Goal: Feedback & Contribution: Contribute content

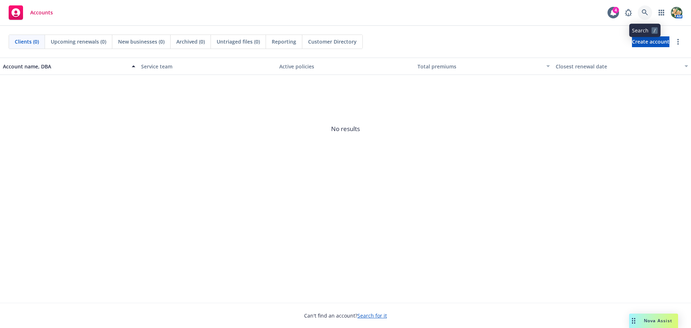
click at [648, 13] on icon at bounding box center [645, 12] width 6 height 6
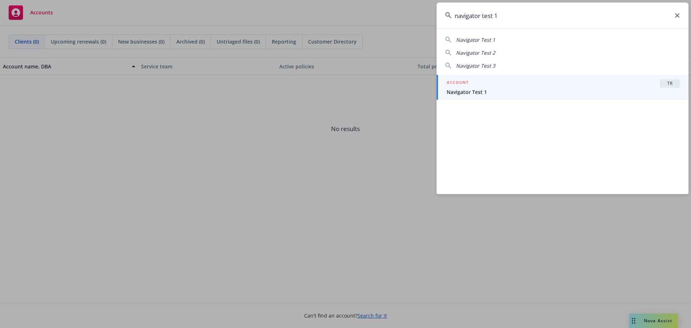
type input "navigator test 1"
click at [482, 79] on div "ACCOUNT TR" at bounding box center [563, 83] width 233 height 9
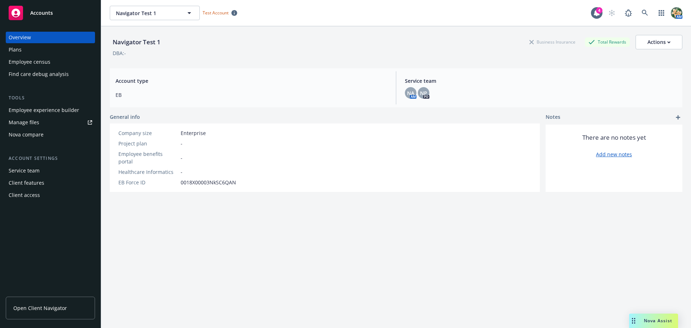
click at [24, 48] on div "Plans" at bounding box center [51, 50] width 84 height 12
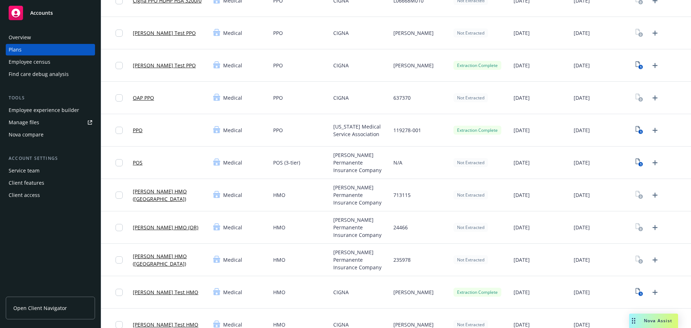
scroll to position [180, 0]
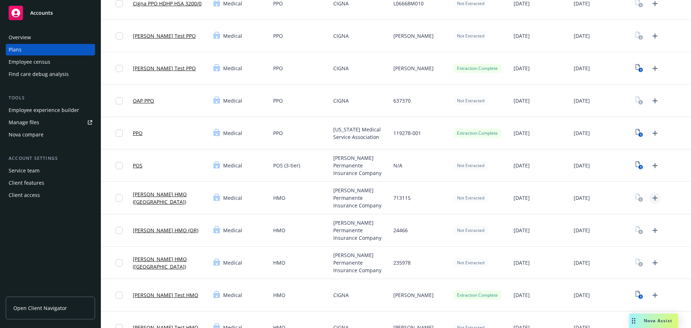
click at [651, 197] on icon "Upload Plan Documents" at bounding box center [655, 198] width 9 height 9
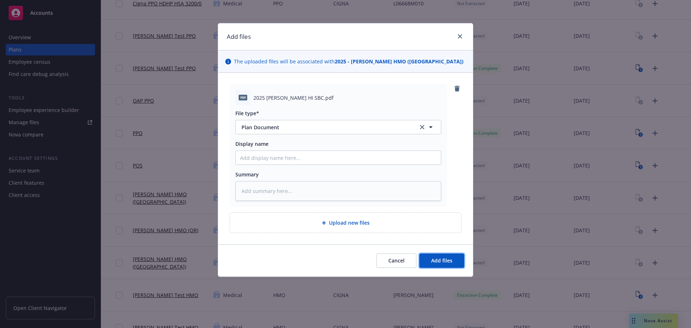
click at [440, 263] on span "Add files" at bounding box center [441, 260] width 21 height 7
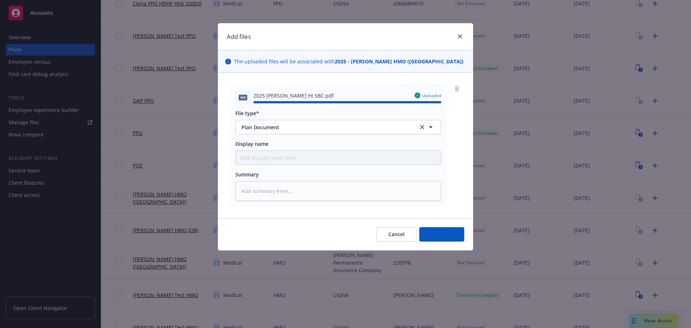
type textarea "x"
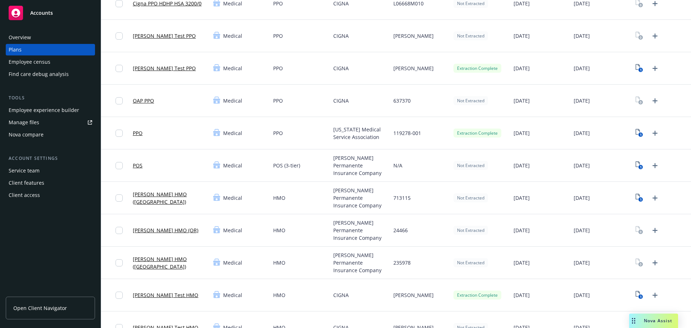
drag, startPoint x: 172, startPoint y: 196, endPoint x: 484, endPoint y: 184, distance: 311.8
click at [172, 196] on link "[PERSON_NAME] HMO ([GEOGRAPHIC_DATA])" at bounding box center [170, 198] width 75 height 15
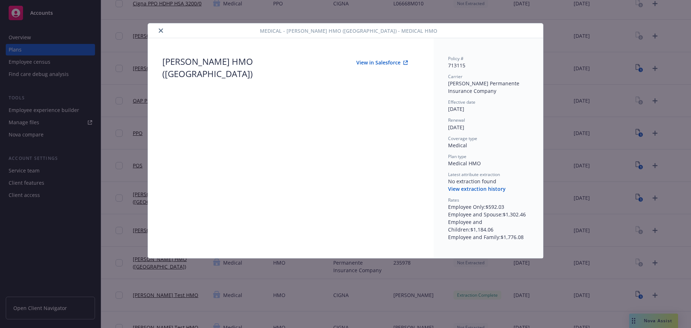
click at [162, 32] on icon "close" at bounding box center [161, 30] width 4 height 4
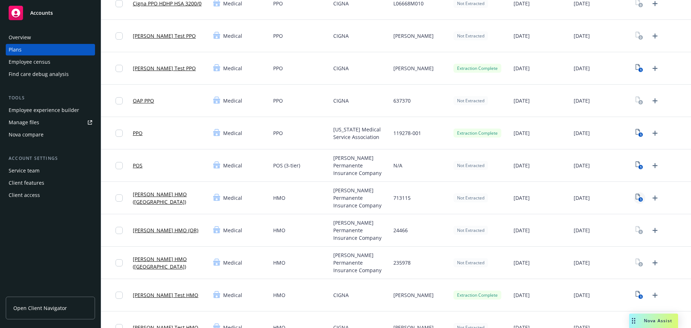
click at [636, 197] on icon "1" at bounding box center [640, 198] width 8 height 8
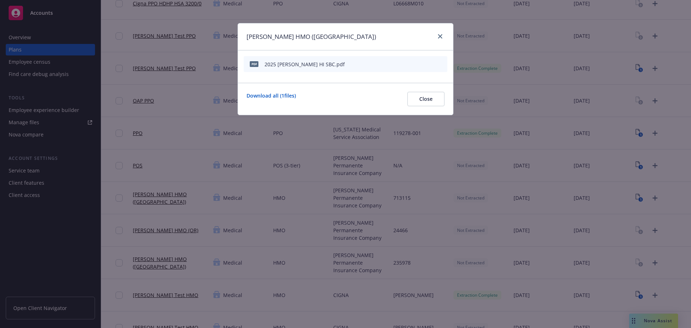
click at [404, 63] on icon "start extraction" at bounding box center [404, 63] width 9 height 9
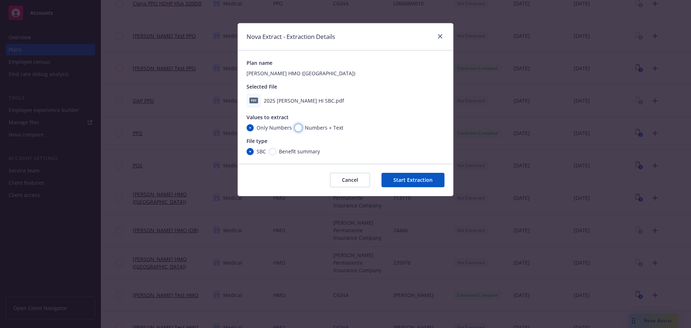
click at [297, 127] on input "Numbers + Text" at bounding box center [298, 127] width 7 height 7
radio input "true"
click at [364, 183] on button "Cancel" at bounding box center [350, 180] width 40 height 14
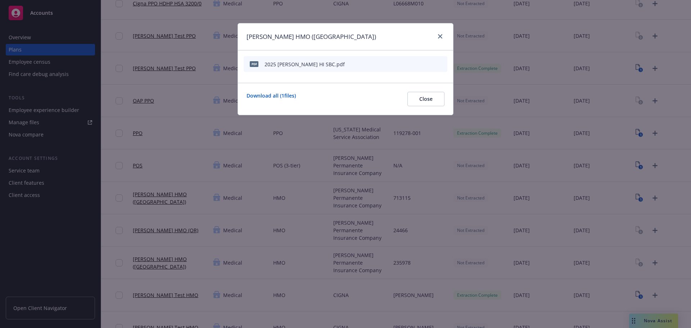
click at [406, 63] on icon "start extraction" at bounding box center [404, 63] width 9 height 9
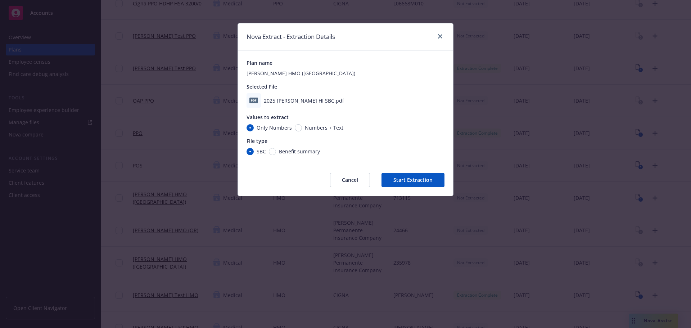
click at [302, 126] on span "Numbers + Text" at bounding box center [322, 128] width 41 height 8
click at [302, 126] on input "Numbers + Text" at bounding box center [298, 127] width 7 height 7
radio input "true"
click at [408, 180] on button "Start Extraction" at bounding box center [413, 180] width 63 height 14
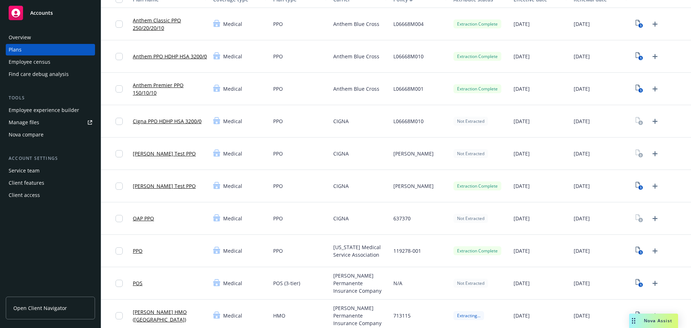
scroll to position [180, 0]
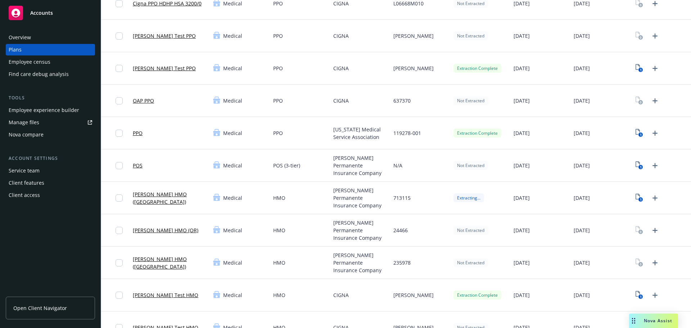
click at [176, 198] on link "[PERSON_NAME] HMO ([GEOGRAPHIC_DATA])" at bounding box center [170, 198] width 75 height 15
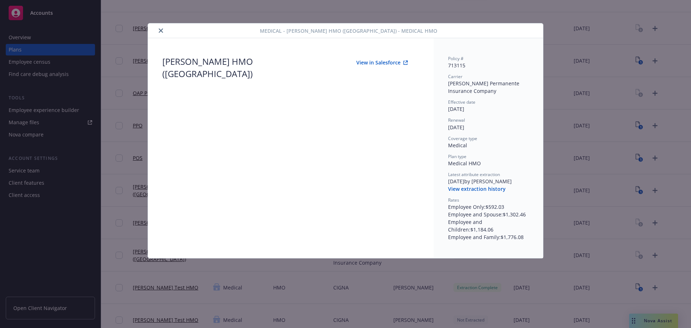
scroll to position [180, 0]
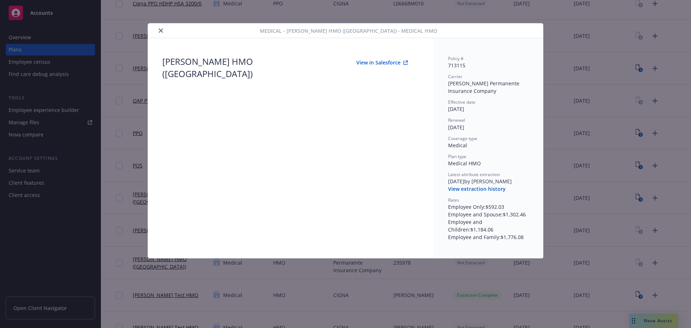
click at [158, 32] on button "close" at bounding box center [161, 30] width 9 height 9
